Goal: Leave review/rating: Share an evaluation or opinion about a product, service, or content

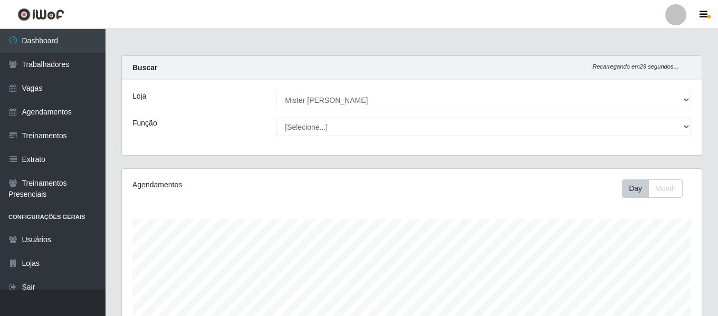
select select "535"
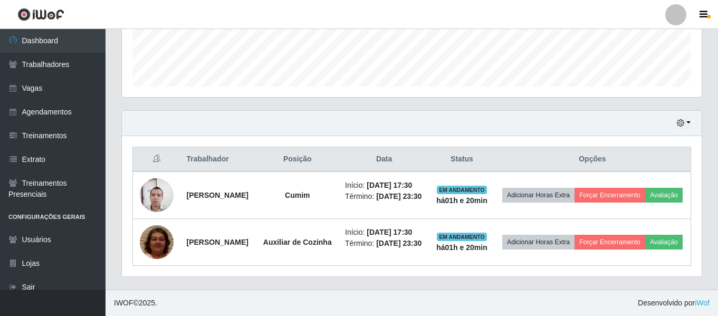
scroll to position [329, 0]
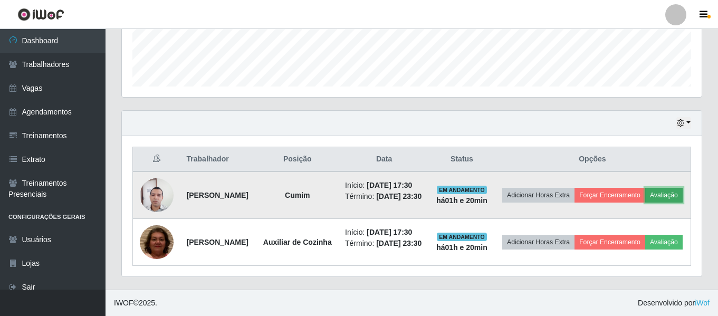
click at [645, 188] on button "Avaliação" at bounding box center [663, 195] width 37 height 15
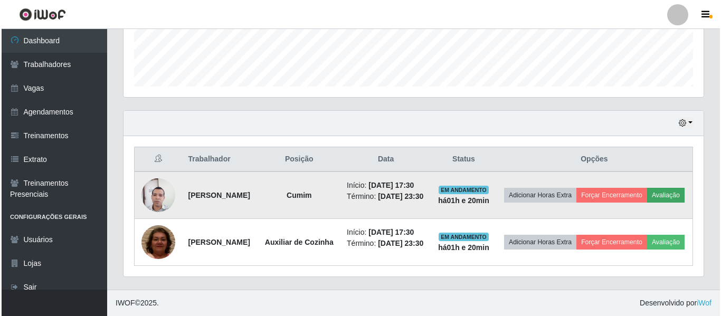
scroll to position [219, 575]
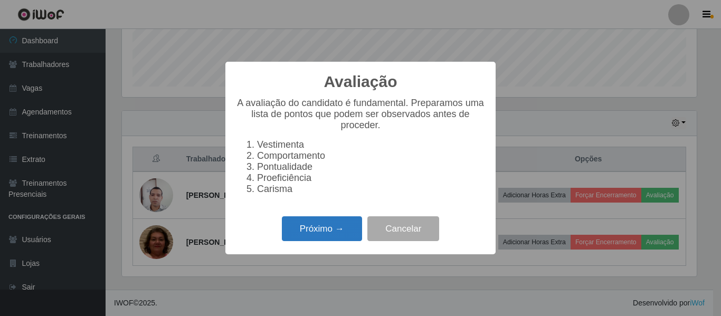
click at [322, 236] on button "Próximo →" at bounding box center [322, 228] width 80 height 25
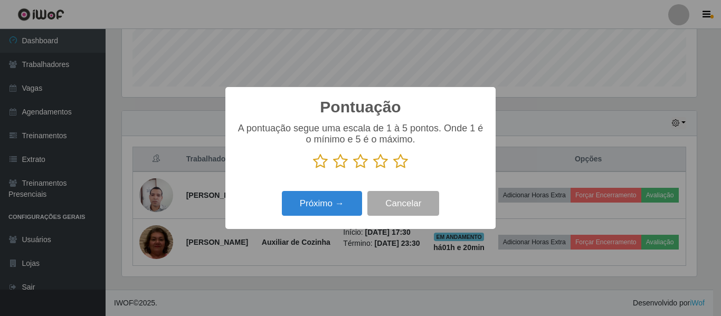
scroll to position [527458, 527103]
click at [378, 161] on icon at bounding box center [380, 162] width 15 height 16
click at [373, 169] on input "radio" at bounding box center [373, 169] width 0 height 0
click at [399, 165] on icon at bounding box center [400, 162] width 15 height 16
click at [393, 169] on input "radio" at bounding box center [393, 169] width 0 height 0
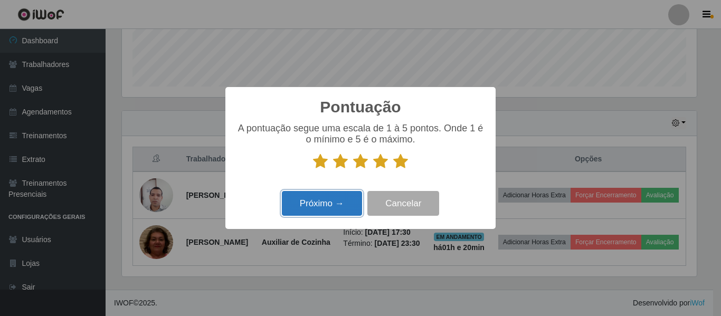
click at [327, 210] on button "Próximo →" at bounding box center [322, 203] width 80 height 25
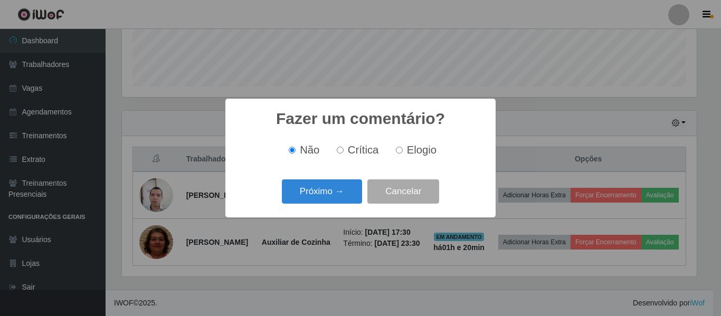
click at [404, 152] on label "Elogio" at bounding box center [414, 150] width 45 height 12
click at [403, 152] on input "Elogio" at bounding box center [399, 150] width 7 height 7
radio input "true"
click at [347, 152] on label "Crítica" at bounding box center [355, 150] width 46 height 12
click at [344, 152] on input "Crítica" at bounding box center [340, 150] width 7 height 7
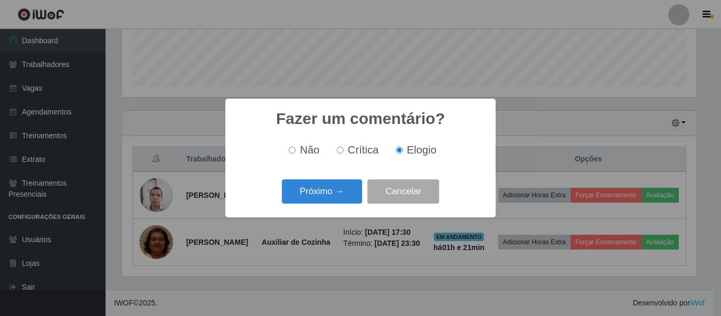
radio input "true"
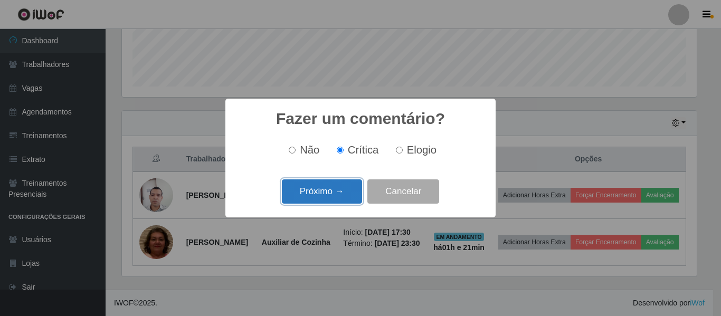
click at [332, 188] on button "Próximo →" at bounding box center [322, 191] width 80 height 25
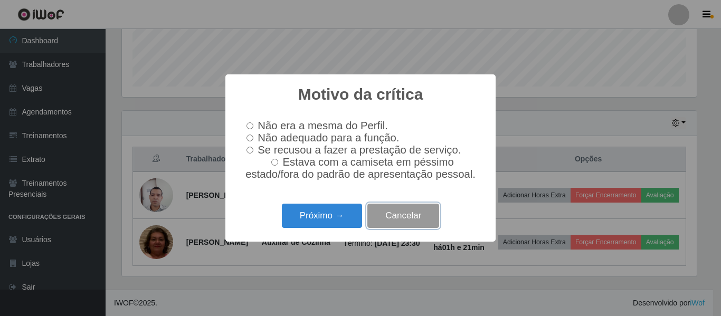
click at [415, 226] on button "Cancelar" at bounding box center [403, 216] width 72 height 25
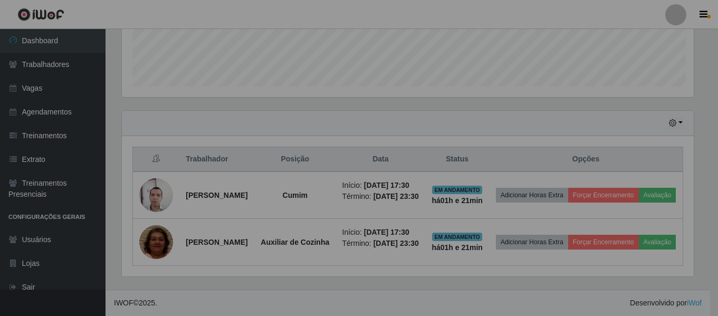
scroll to position [219, 580]
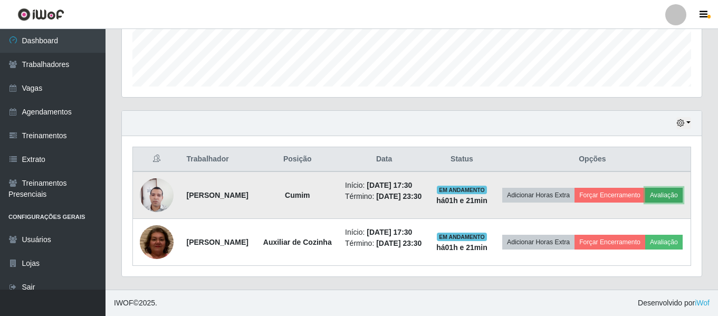
click at [645, 188] on button "Avaliação" at bounding box center [663, 195] width 37 height 15
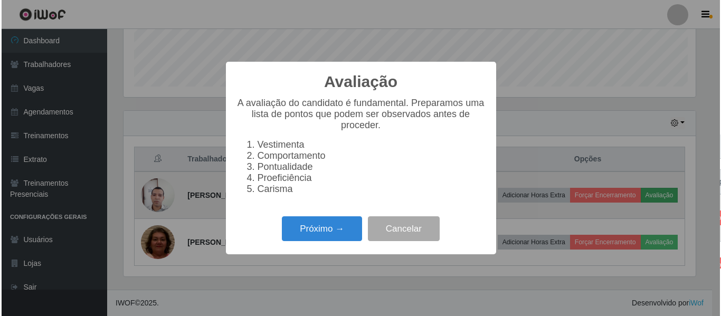
scroll to position [219, 575]
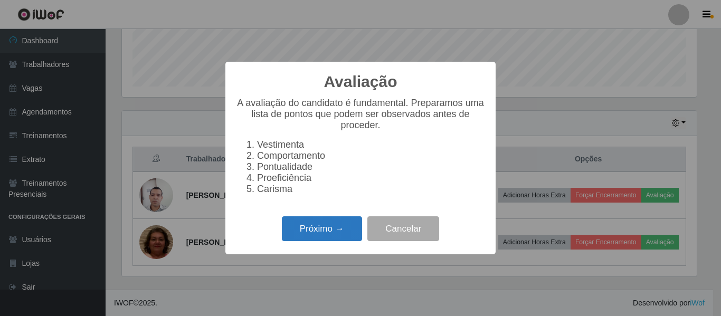
click at [306, 231] on button "Próximo →" at bounding box center [322, 228] width 80 height 25
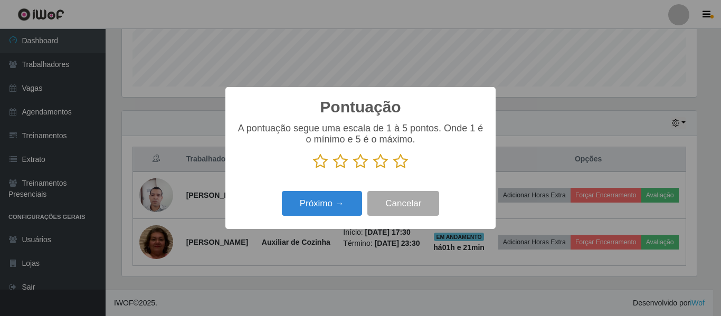
scroll to position [527458, 527103]
click at [385, 165] on icon at bounding box center [380, 162] width 15 height 16
click at [373, 169] on input "radio" at bounding box center [373, 169] width 0 height 0
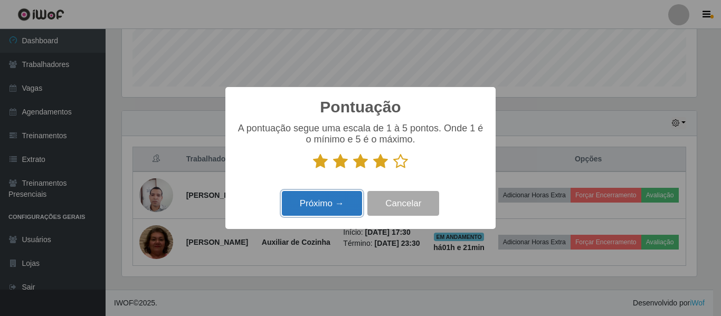
click at [344, 204] on button "Próximo →" at bounding box center [322, 203] width 80 height 25
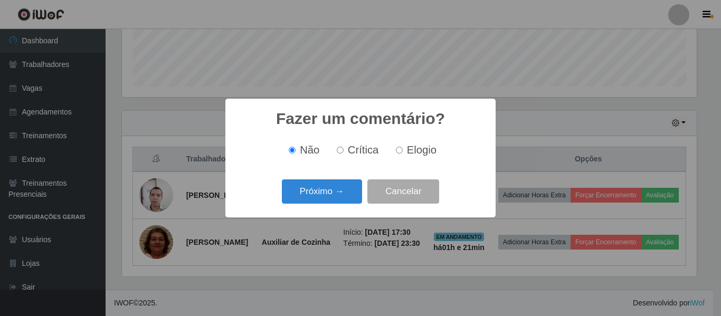
click at [418, 155] on span "Elogio" at bounding box center [422, 150] width 30 height 12
click at [403, 154] on input "Elogio" at bounding box center [399, 150] width 7 height 7
radio input "true"
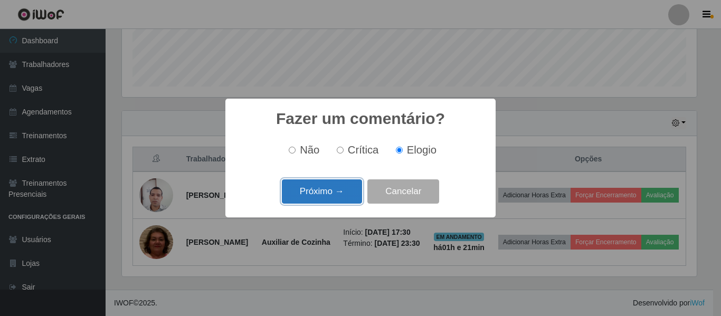
click at [339, 192] on button "Próximo →" at bounding box center [322, 191] width 80 height 25
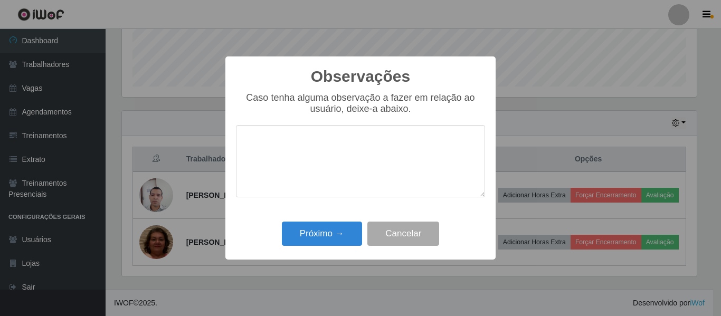
click at [359, 158] on textarea at bounding box center [360, 161] width 249 height 72
type textarea "p"
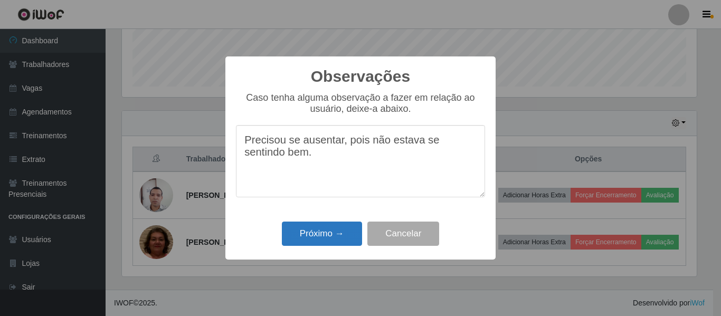
type textarea "Precisou se ausentar, pois não estava se sentindo bem."
click at [341, 232] on button "Próximo →" at bounding box center [322, 234] width 80 height 25
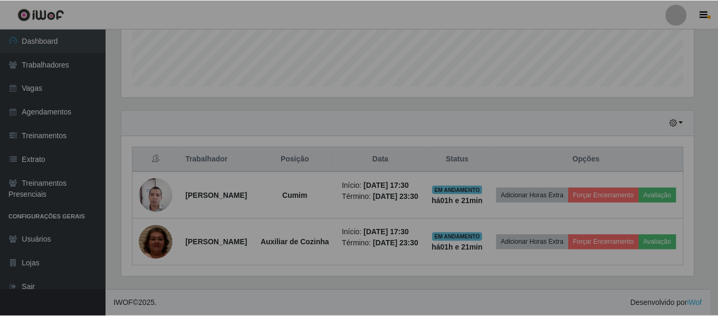
scroll to position [219, 580]
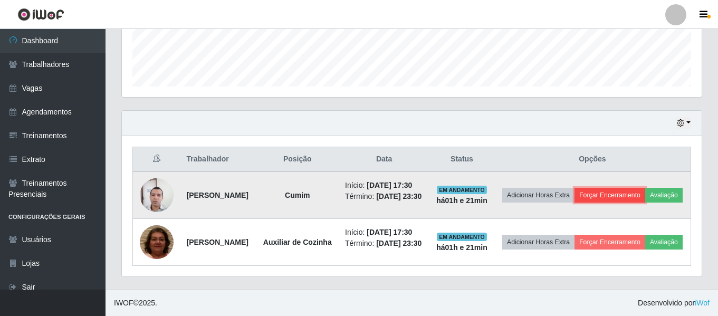
click at [645, 188] on button "Forçar Encerramento" at bounding box center [610, 195] width 71 height 15
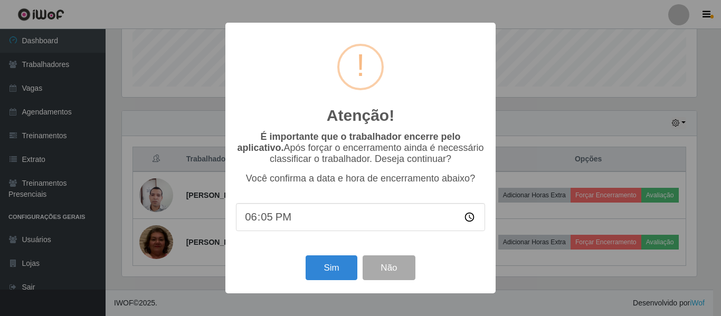
type input "18:51"
click at [323, 264] on button "Sim" at bounding box center [331, 267] width 51 height 25
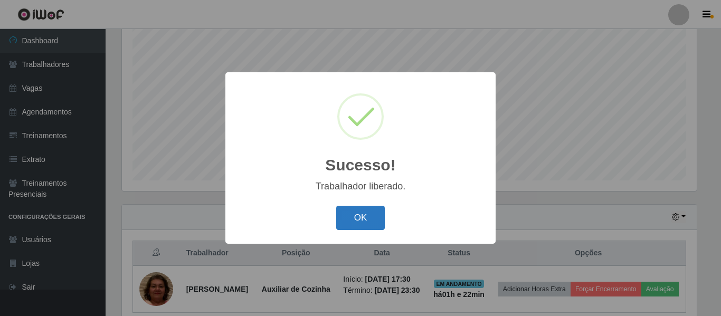
click at [371, 218] on button "OK" at bounding box center [360, 218] width 49 height 25
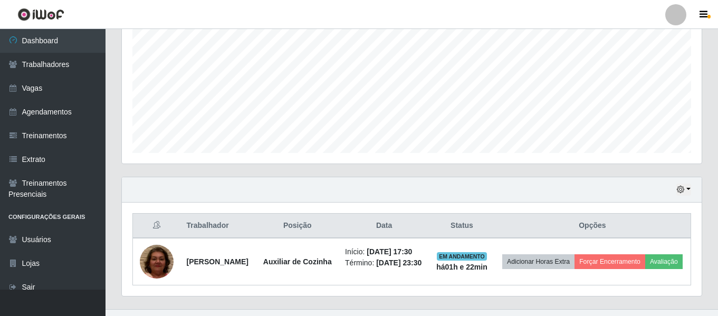
scroll to position [250, 0]
